Goal: Task Accomplishment & Management: Complete application form

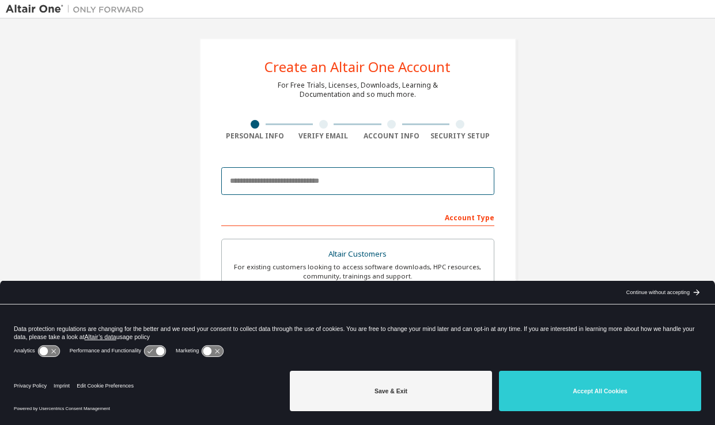
click at [364, 186] on input "email" at bounding box center [357, 181] width 273 height 28
type input "**********"
type input "***"
type input "****"
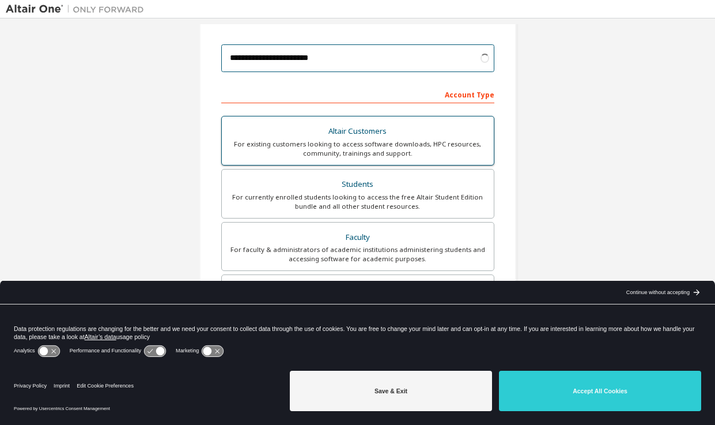
scroll to position [123, 0]
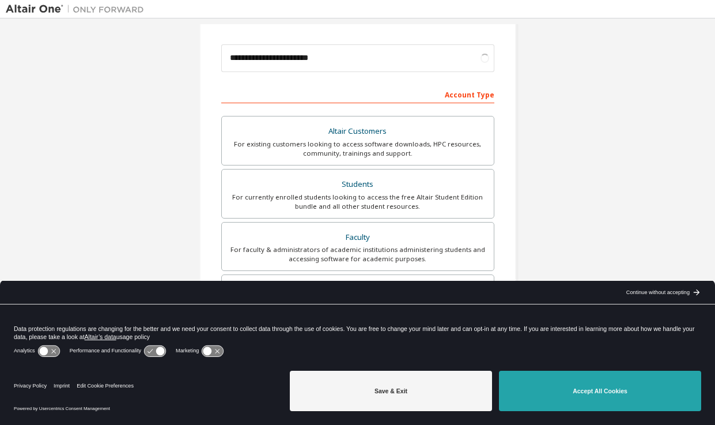
click at [575, 387] on button "Accept All Cookies" at bounding box center [600, 391] width 202 height 40
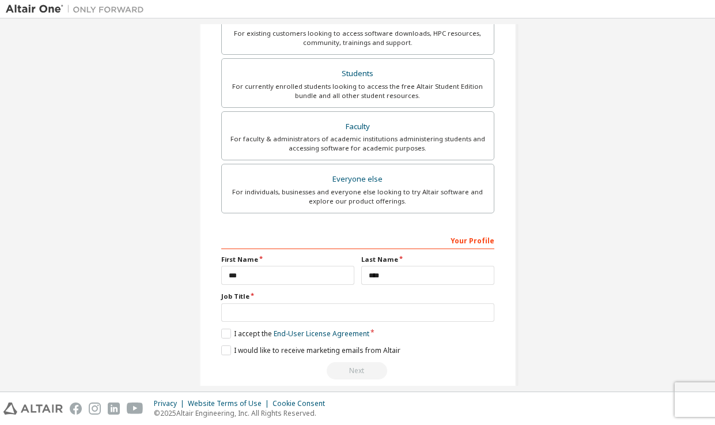
scroll to position [249, 0]
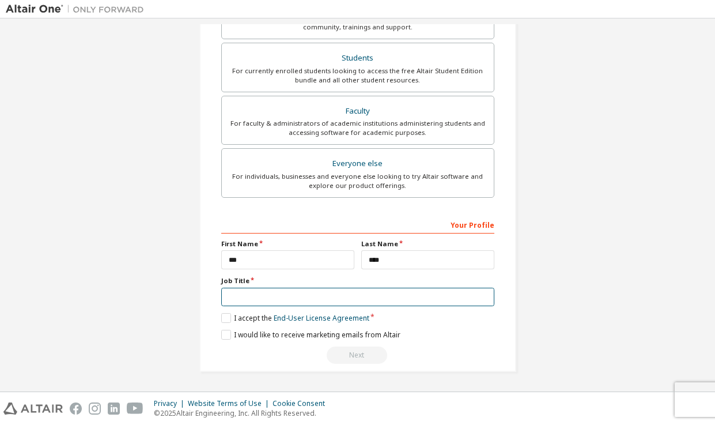
click at [408, 300] on input "text" at bounding box center [357, 297] width 273 height 19
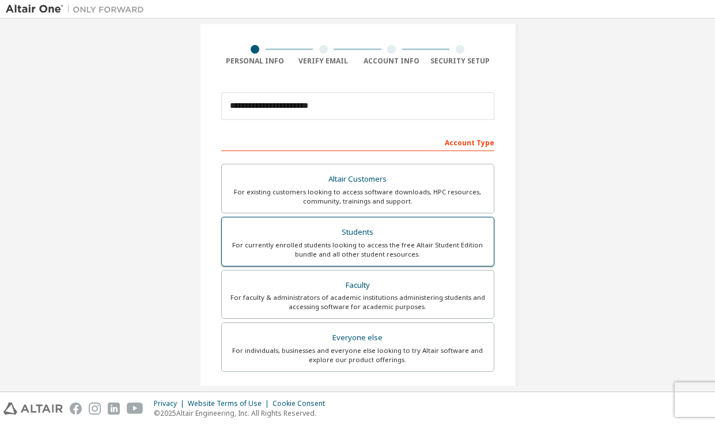
scroll to position [65, 0]
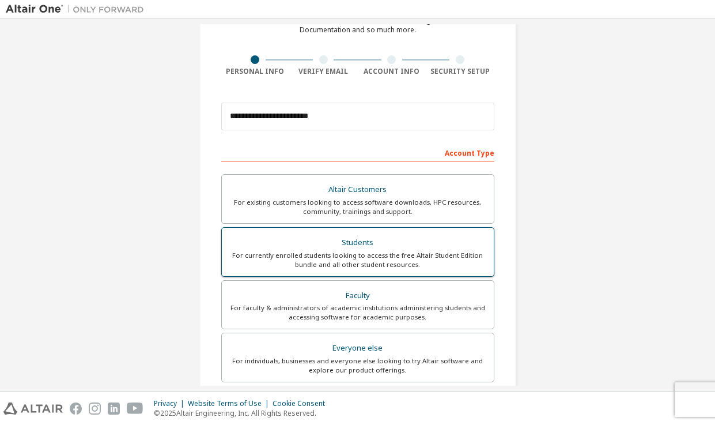
click at [398, 269] on label "Students For currently enrolled students looking to access the free Altair Stud…" at bounding box center [357, 252] width 273 height 50
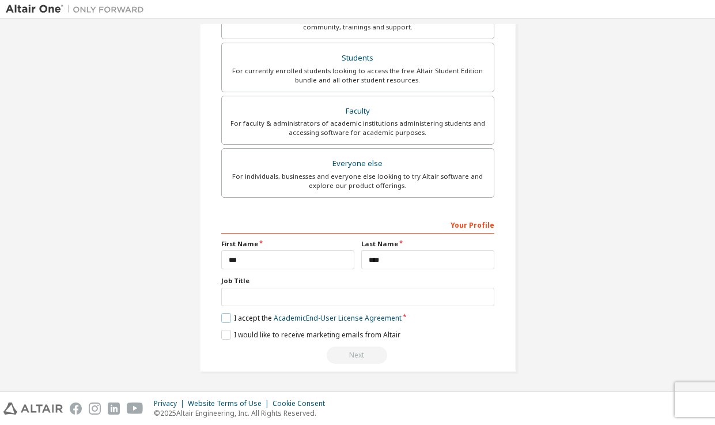
click at [221, 315] on label "I accept the Academic End-User License Agreement" at bounding box center [311, 318] width 180 height 10
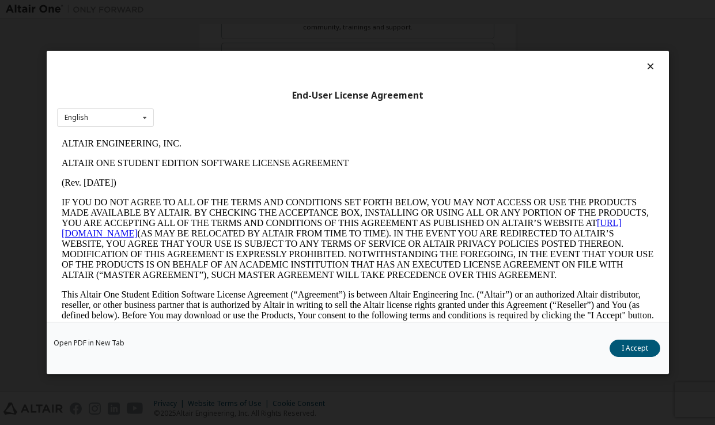
scroll to position [0, 0]
click at [629, 345] on button "I Accept" at bounding box center [635, 348] width 51 height 17
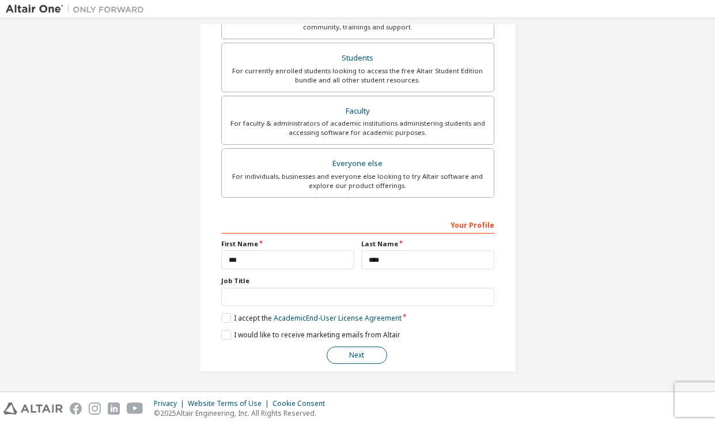
click at [361, 356] on button "Next" at bounding box center [357, 354] width 61 height 17
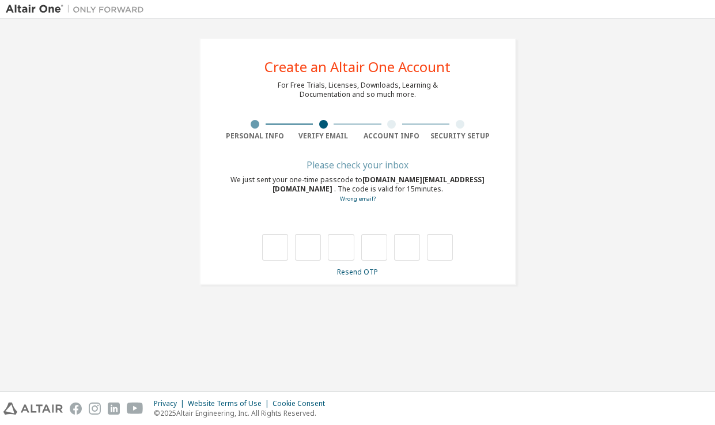
type input "*"
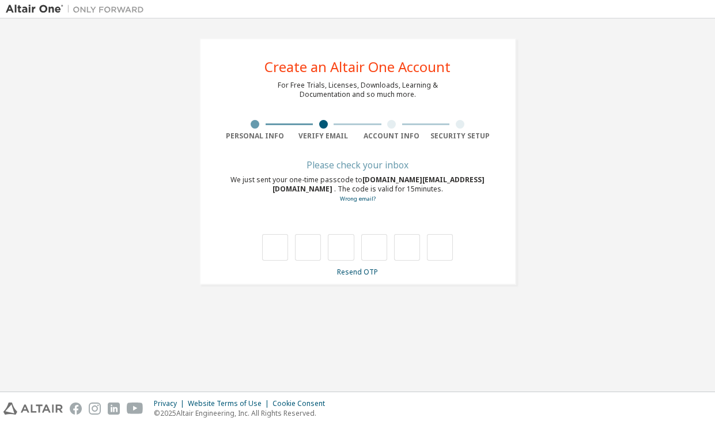
type input "*"
